Goal: Transaction & Acquisition: Purchase product/service

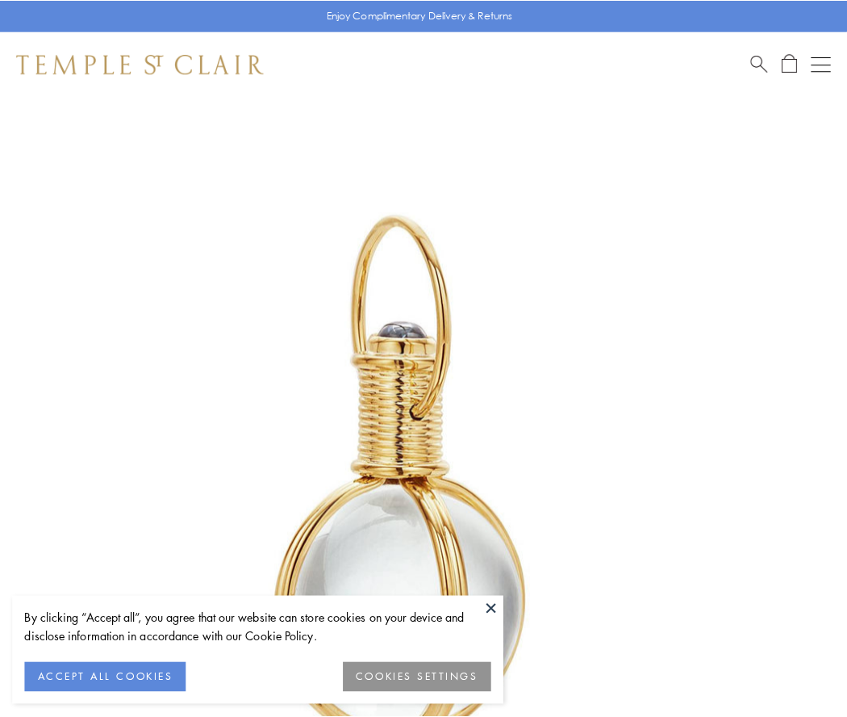
scroll to position [421, 0]
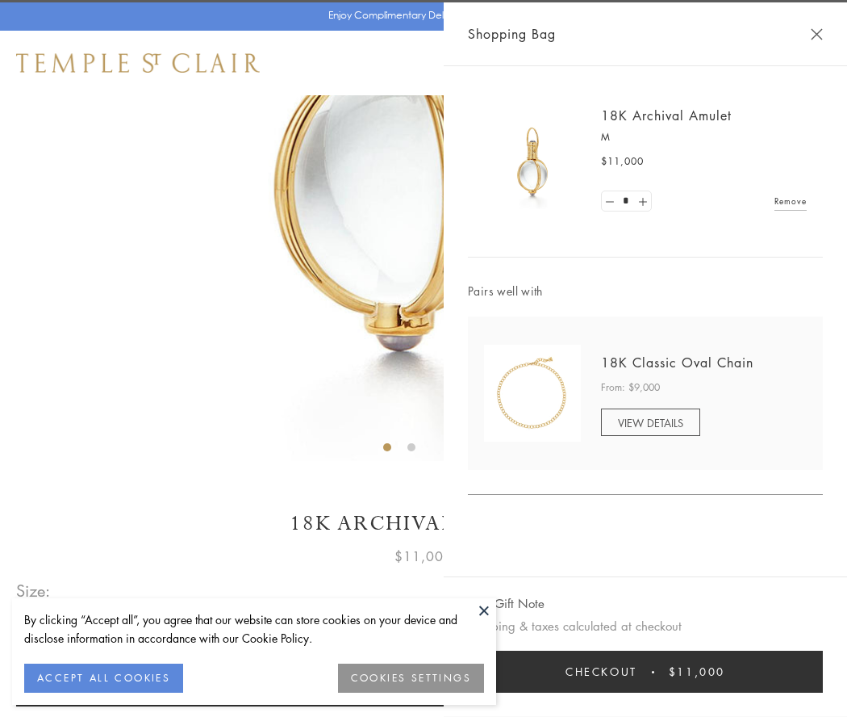
click at [646, 671] on button "Checkout $11,000" at bounding box center [645, 671] width 355 height 42
